Goal: Information Seeking & Learning: Learn about a topic

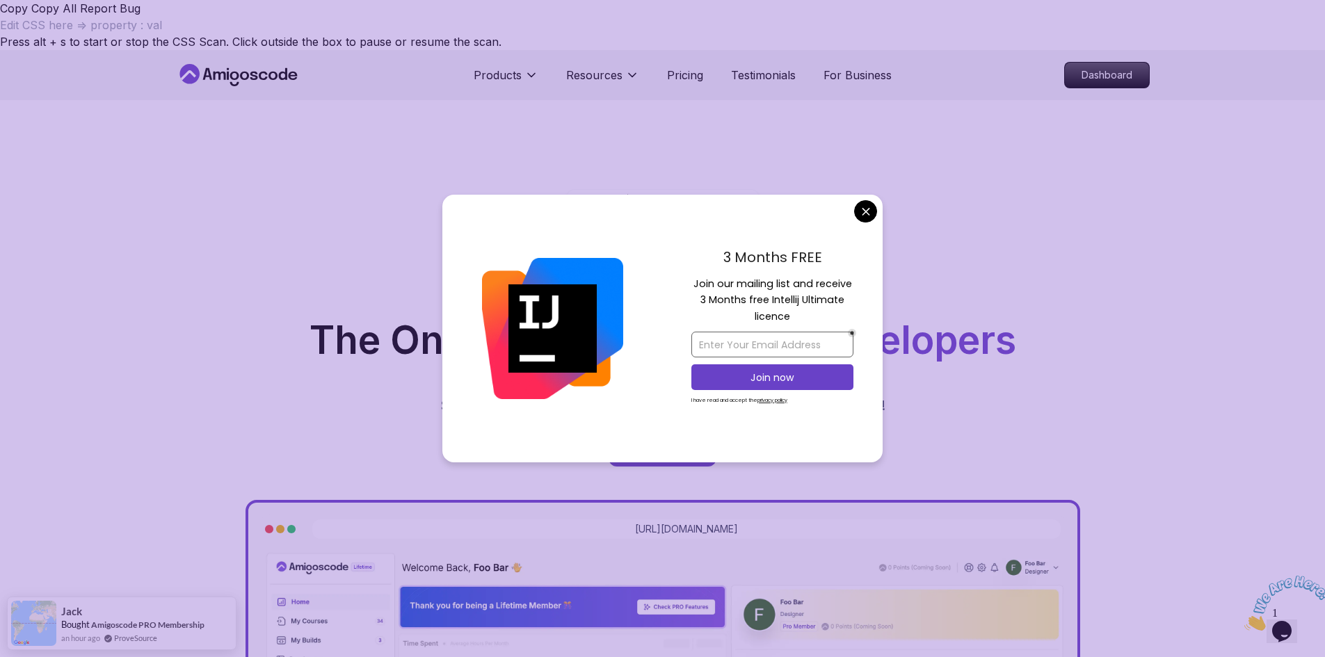
drag, startPoint x: 166, startPoint y: 1, endPoint x: 745, endPoint y: 334, distance: 668.2
click at [745, 334] on div "3 Months FREE Join our mailing list and receive 3 Months free Intellij Ultimate…" at bounding box center [662, 329] width 440 height 268
drag, startPoint x: 745, startPoint y: 334, endPoint x: 742, endPoint y: 344, distance: 10.3
click at [745, 335] on input "email" at bounding box center [772, 345] width 162 height 26
drag, startPoint x: 767, startPoint y: 309, endPoint x: 720, endPoint y: 282, distance: 54.3
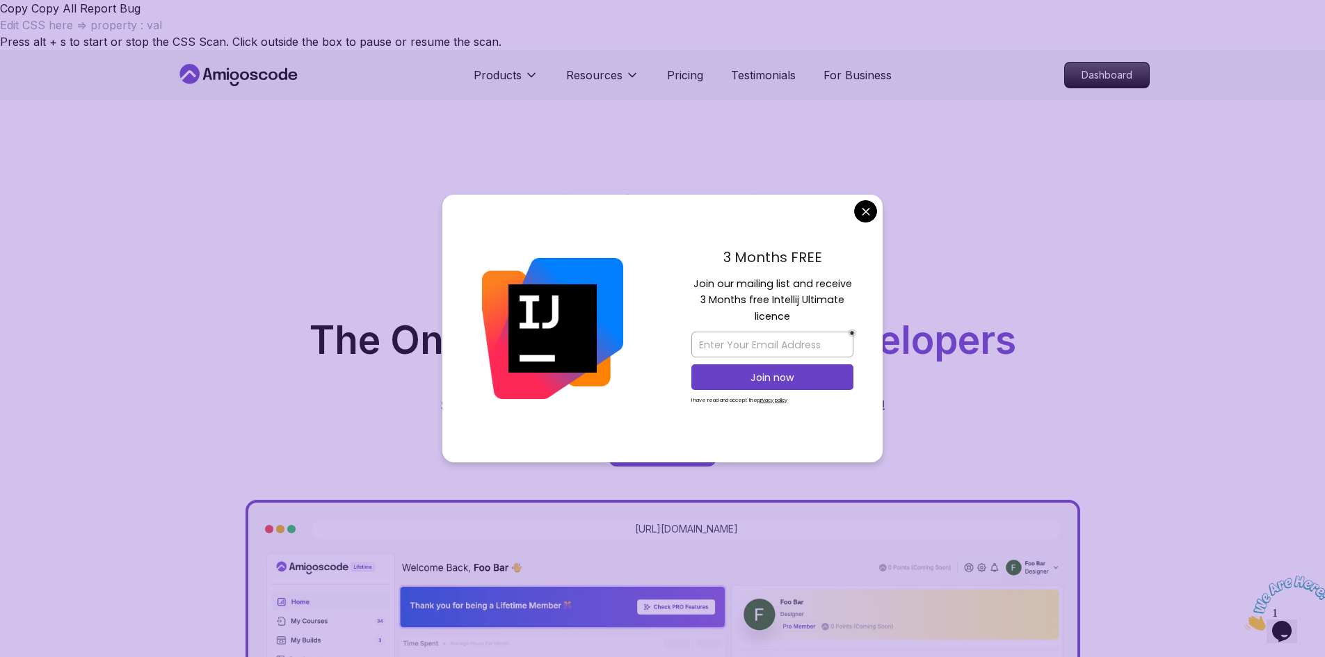
click at [872, 274] on div "3 Months FREE Join our mailing list and receive 3 Months free Intellij Ultimate…" at bounding box center [772, 329] width 220 height 268
click at [720, 282] on p "Join our mailing list and receive 3 Months free Intellij Ultimate licence" at bounding box center [772, 300] width 162 height 49
click at [131, 164] on div "Jogh Long Spring Developer Advocate "Amigoscode Does a pretty good job, and con…" at bounding box center [662, 618] width 1325 height 1037
